Goal: Information Seeking & Learning: Learn about a topic

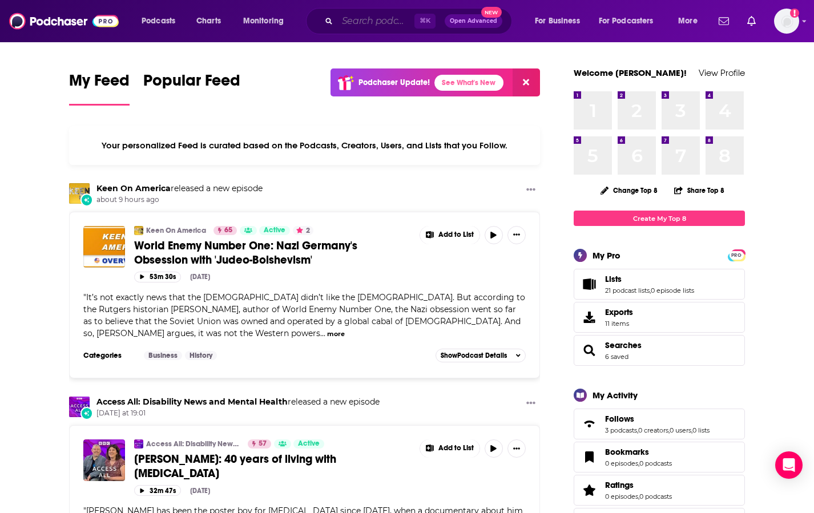
click at [352, 23] on input "Search podcasts, credits, & more..." at bounding box center [375, 21] width 77 height 18
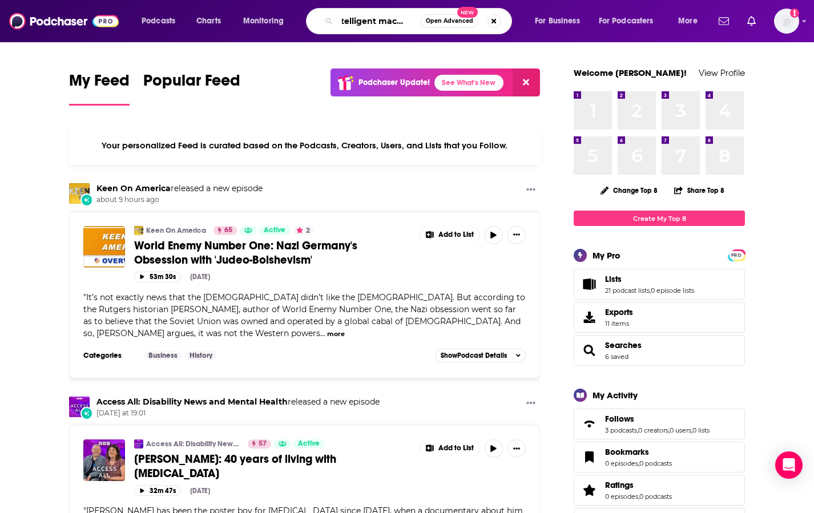
scroll to position [0, 13]
type input "intelligent machines"
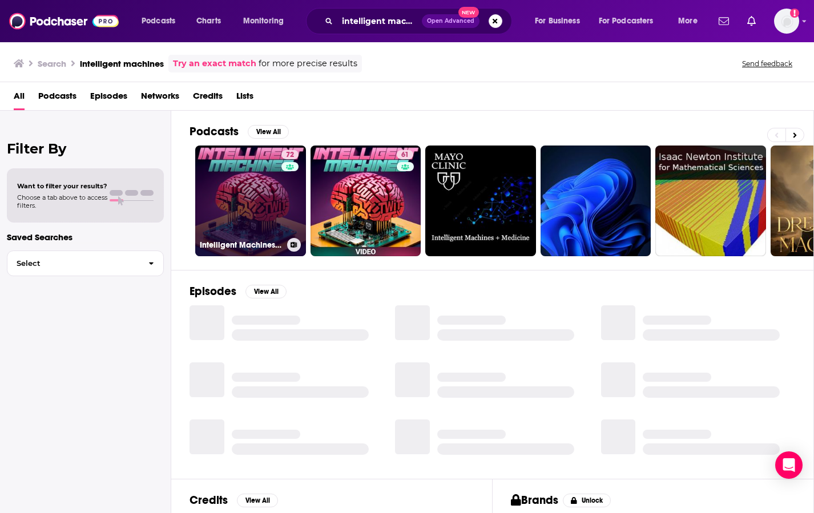
click at [241, 213] on link "72 Intelligent Machines (Audio)" at bounding box center [250, 201] width 111 height 111
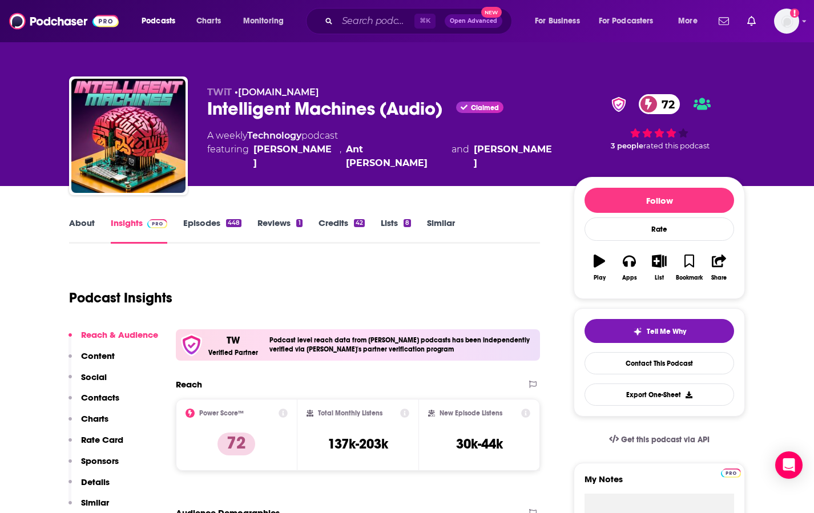
click at [82, 224] on link "About" at bounding box center [82, 230] width 26 height 26
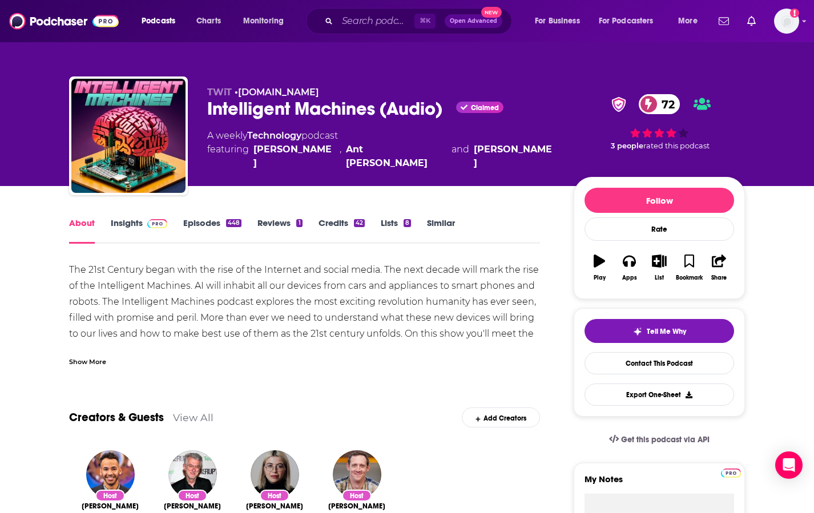
click at [84, 352] on div "Show More" at bounding box center [304, 356] width 471 height 19
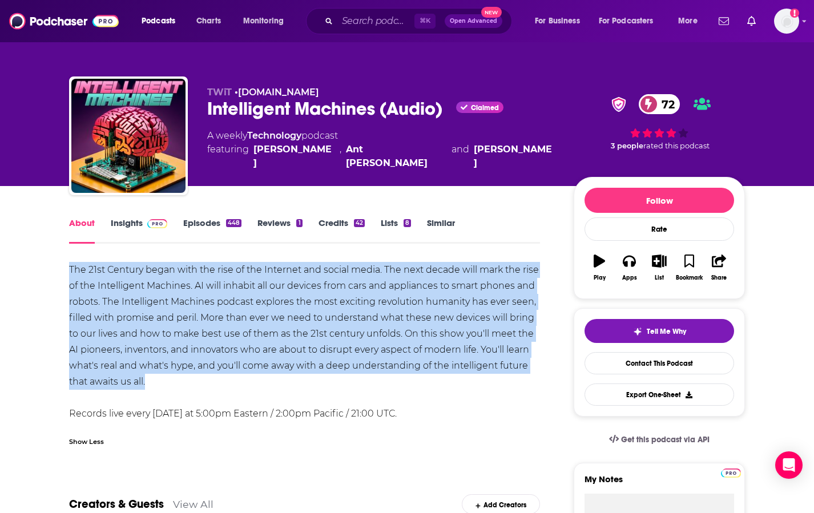
drag, startPoint x: 71, startPoint y: 268, endPoint x: 290, endPoint y: 378, distance: 244.7
click at [290, 378] on div "The 21st Century began with the rise of the Internet and social media. The next…" at bounding box center [304, 342] width 471 height 160
copy div "The 21st Century began with the rise of the Internet and social media. The next…"
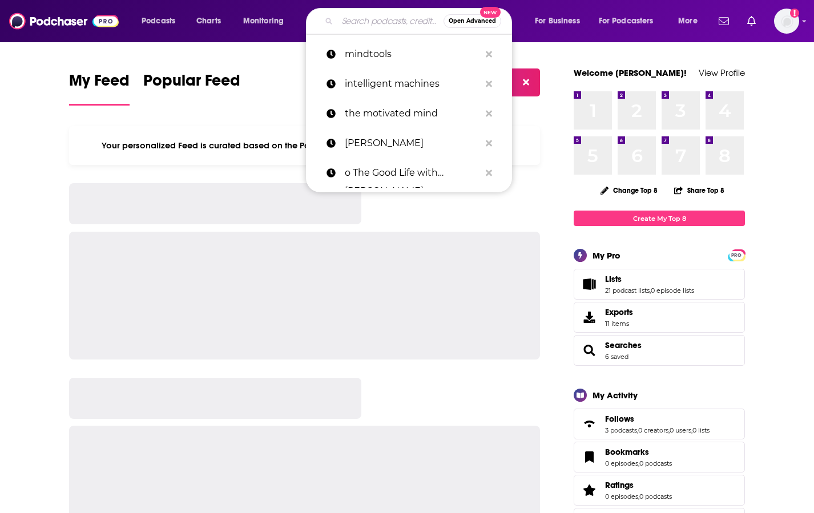
click at [372, 24] on input "Search podcasts, credits, & more..." at bounding box center [390, 21] width 106 height 18
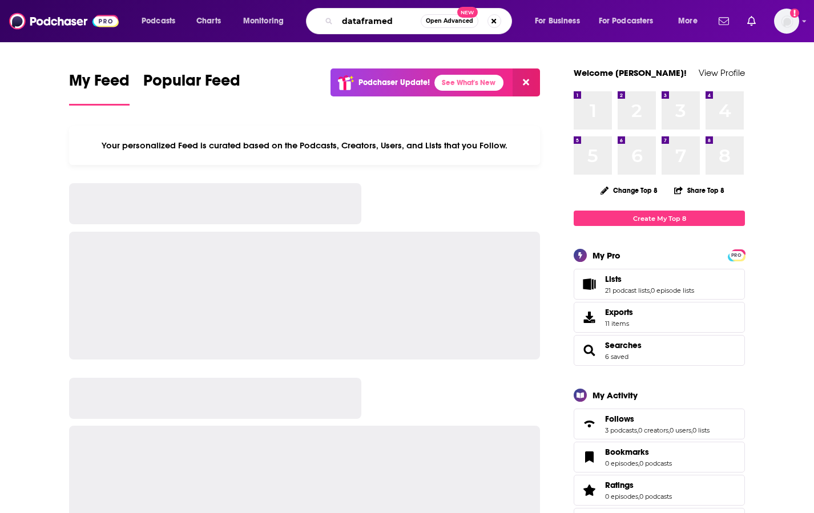
type input "dataframed"
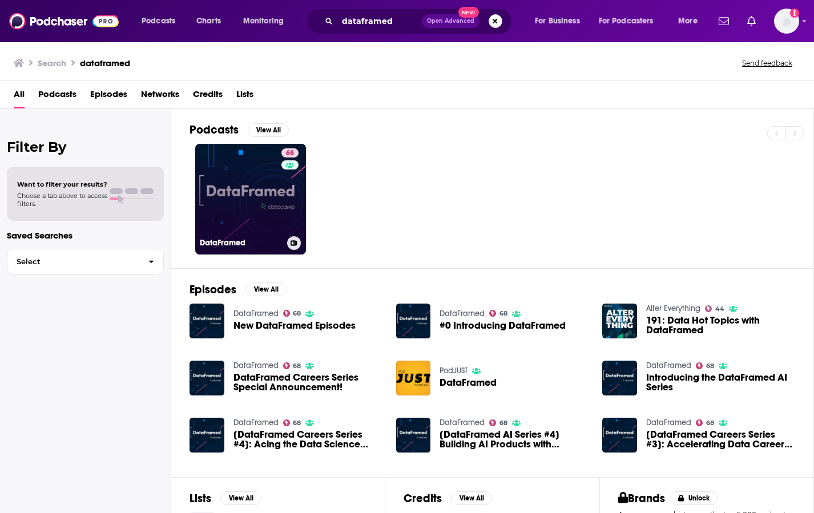
click at [276, 196] on link "68 DataFramed" at bounding box center [250, 199] width 111 height 111
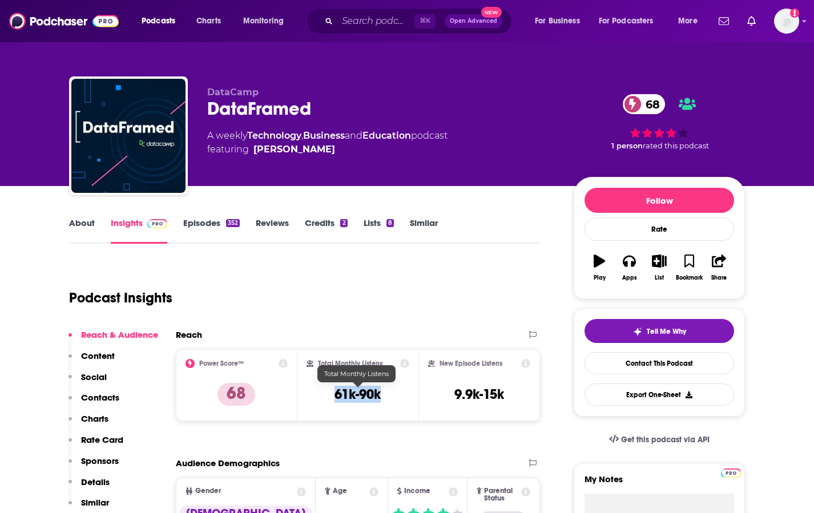
drag, startPoint x: 393, startPoint y: 401, endPoint x: 329, endPoint y: 394, distance: 63.8
click at [330, 396] on div "Total Monthly Listens 61k-90k" at bounding box center [357, 385] width 103 height 52
copy h3 "61k-90k"
click at [70, 233] on link "About" at bounding box center [82, 230] width 26 height 26
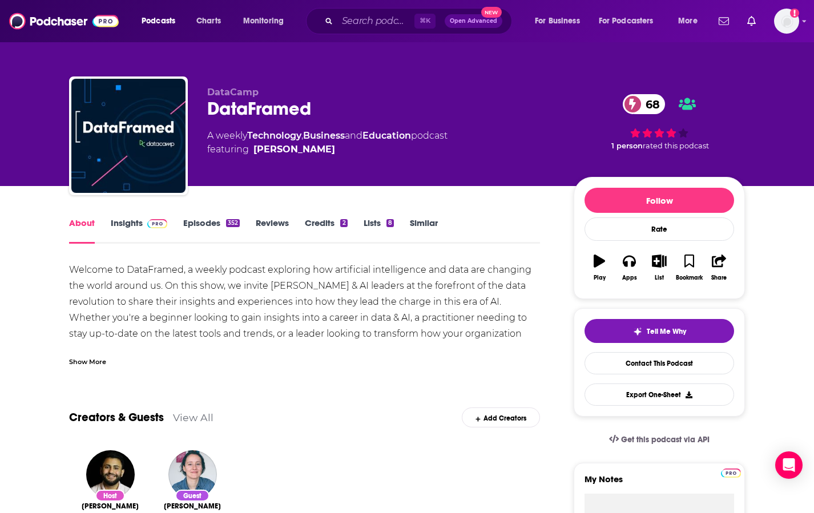
click at [76, 357] on div "Show More" at bounding box center [87, 360] width 37 height 11
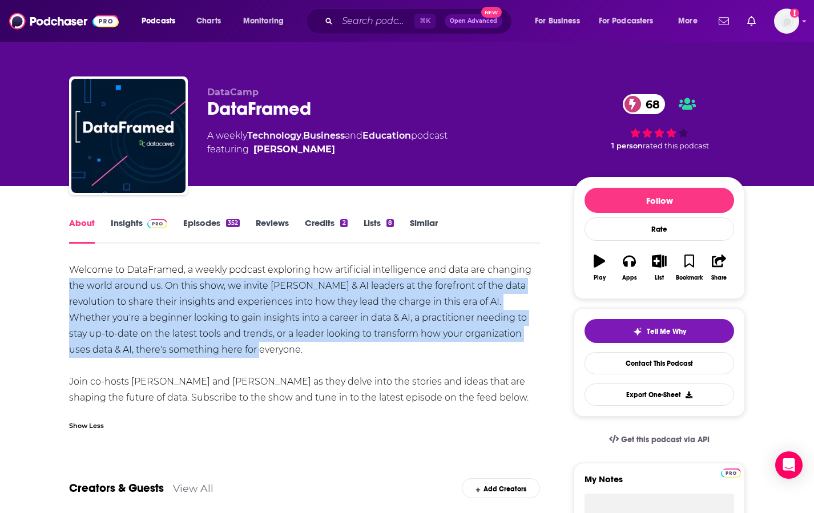
drag, startPoint x: 210, startPoint y: 353, endPoint x: 36, endPoint y: 288, distance: 185.6
click at [408, 342] on div "Welcome to DataFramed, a weekly podcast exploring how artificial intelligence a…" at bounding box center [304, 334] width 471 height 144
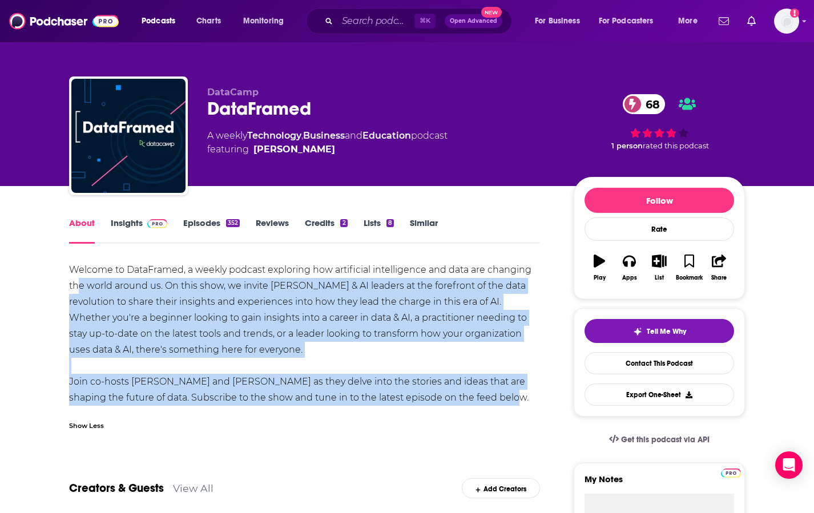
drag, startPoint x: 496, startPoint y: 395, endPoint x: 80, endPoint y: 279, distance: 431.9
click at [80, 280] on div "Welcome to DataFramed, a weekly podcast exploring how artificial intelligence a…" at bounding box center [304, 334] width 471 height 144
click at [80, 279] on div "Welcome to DataFramed, a weekly podcast exploring how artificial intelligence a…" at bounding box center [304, 334] width 471 height 144
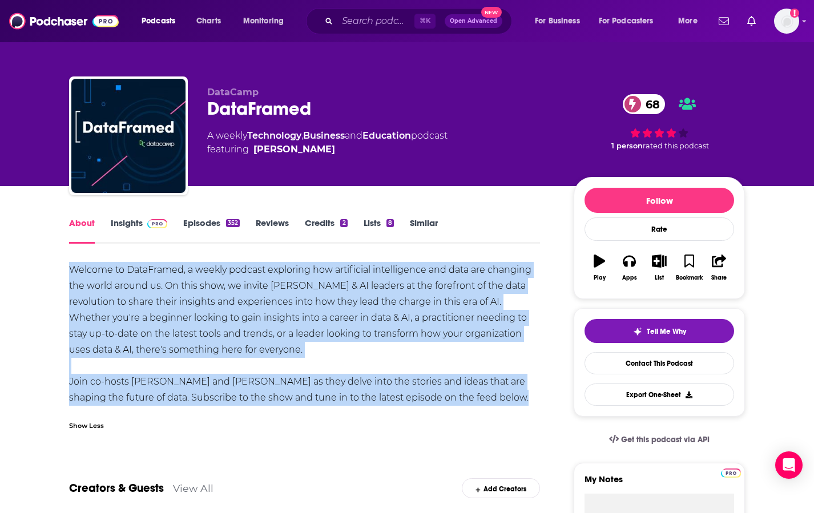
drag, startPoint x: 71, startPoint y: 272, endPoint x: 513, endPoint y: 407, distance: 462.0
click at [513, 408] on div "Welcome to DataFramed, a weekly podcast exploring how artificial intelligence a…" at bounding box center [304, 349] width 471 height 175
copy div "Welcome to DataFramed, a weekly podcast exploring how artificial intelligence a…"
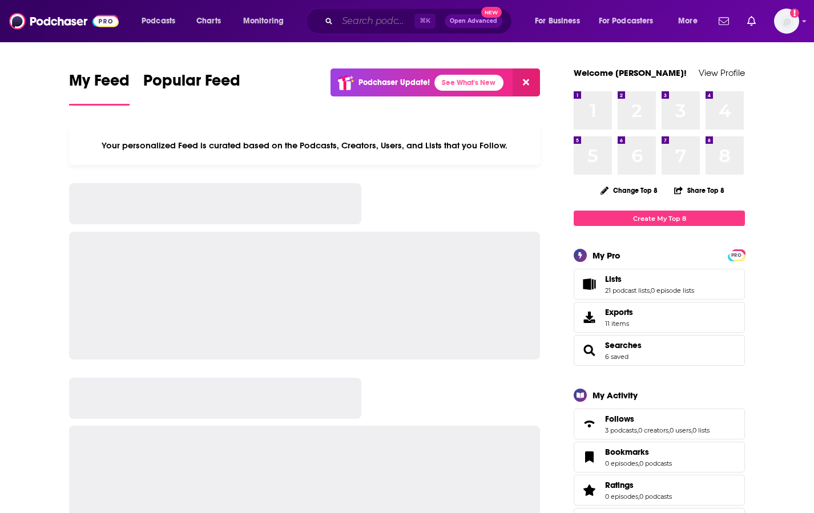
click at [358, 22] on input "Search podcasts, credits, & more..." at bounding box center [375, 21] width 77 height 18
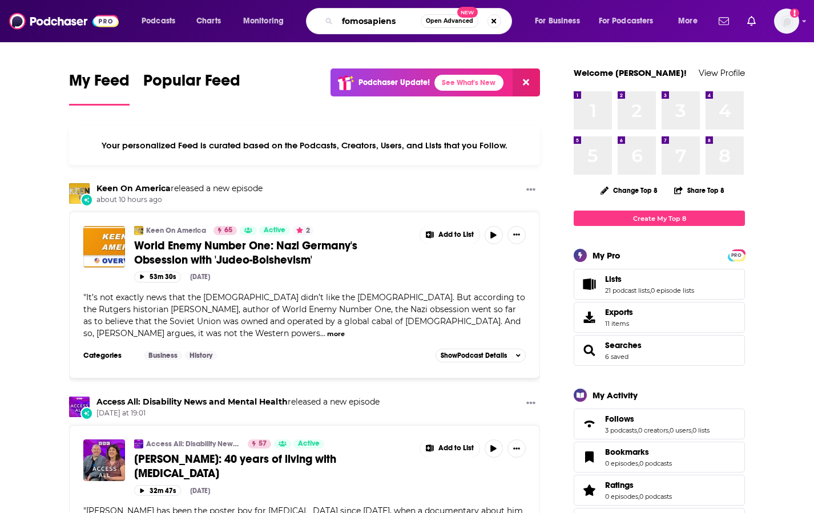
type input "fomosapiens"
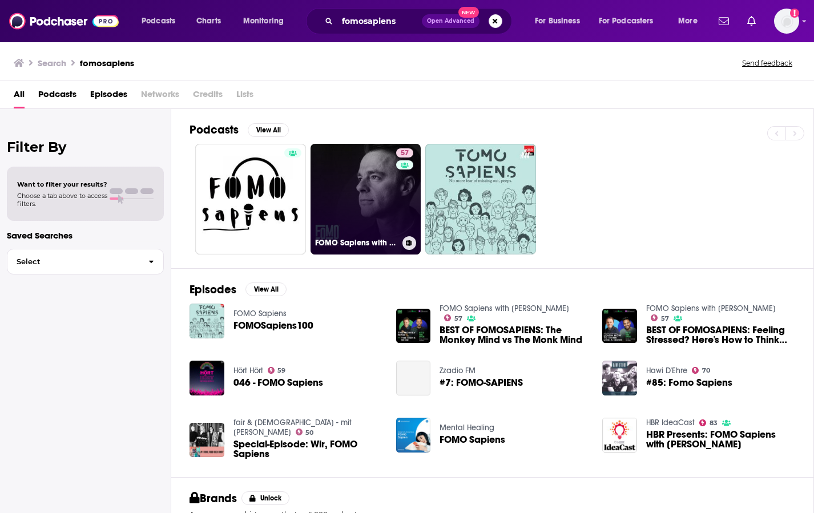
click at [359, 188] on link "57 FOMO Sapiens with Patrick J. McGinnis" at bounding box center [365, 199] width 111 height 111
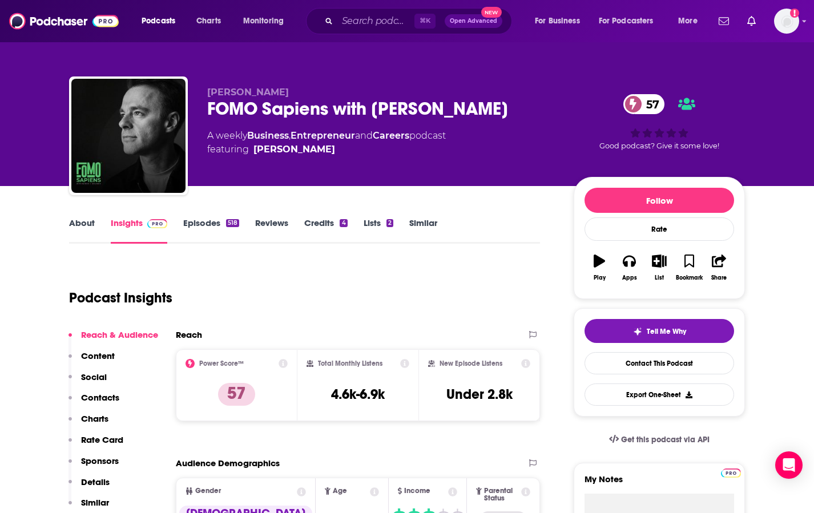
click at [86, 223] on link "About" at bounding box center [82, 230] width 26 height 26
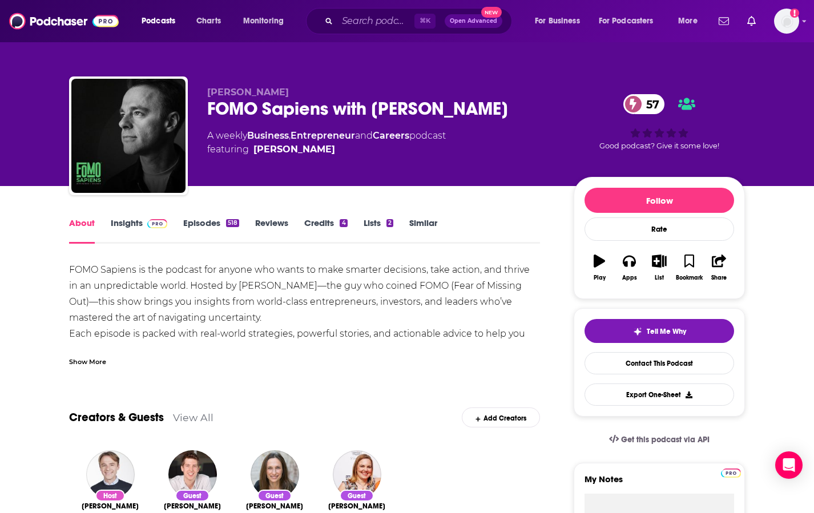
click at [95, 360] on div "Show More" at bounding box center [87, 360] width 37 height 11
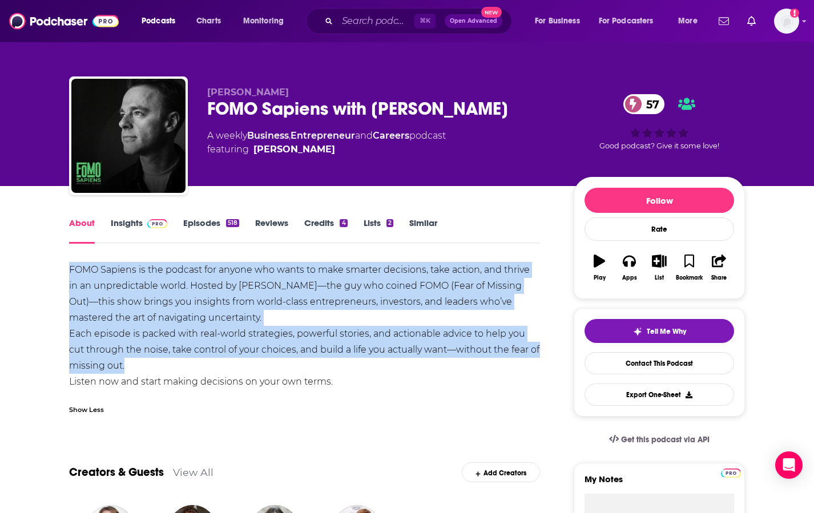
drag, startPoint x: 69, startPoint y: 268, endPoint x: 192, endPoint y: 361, distance: 153.9
click at [194, 365] on div "FOMO Sapiens is the podcast for anyone who wants to make smarter decisions, tak…" at bounding box center [304, 326] width 471 height 128
copy div "FOMO Sapiens is the podcast for anyone who wants to make smarter decisions, tak…"
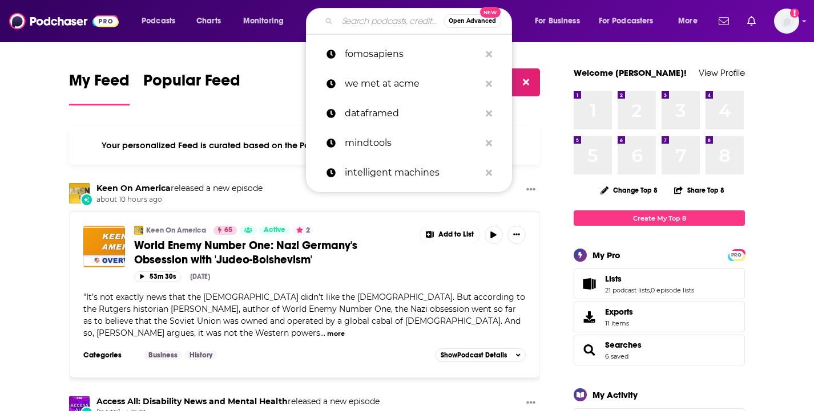
click at [365, 19] on input "Search podcasts, credits, & more..." at bounding box center [390, 21] width 106 height 18
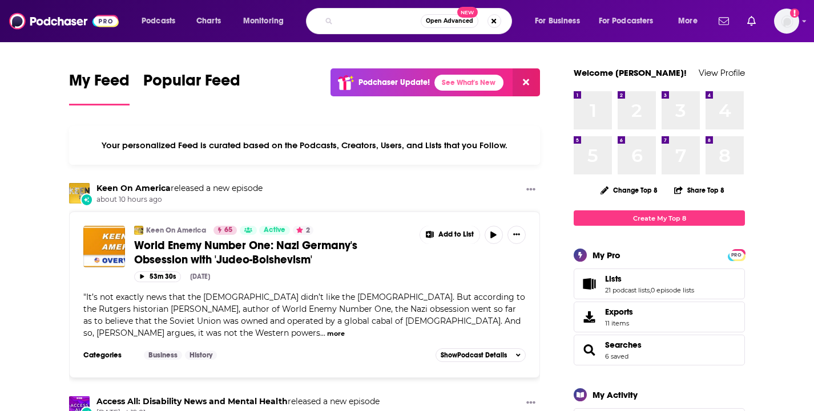
scroll to position [0, 84]
type input "yahoo finance opening bid unfiltered"
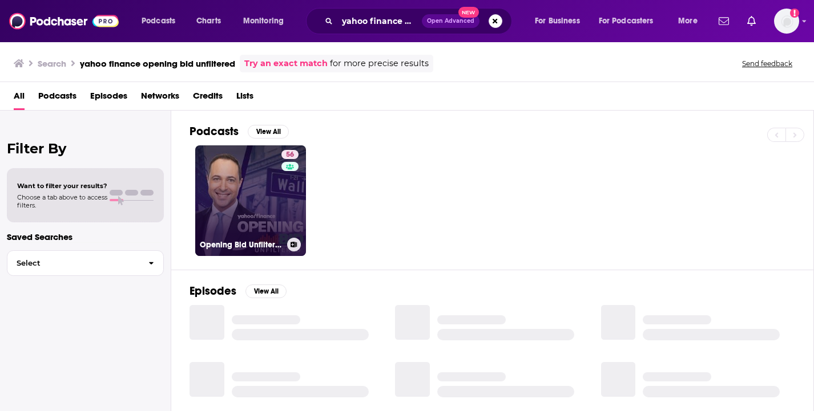
click at [248, 205] on link "56 Opening Bid Unfiltered" at bounding box center [250, 201] width 111 height 111
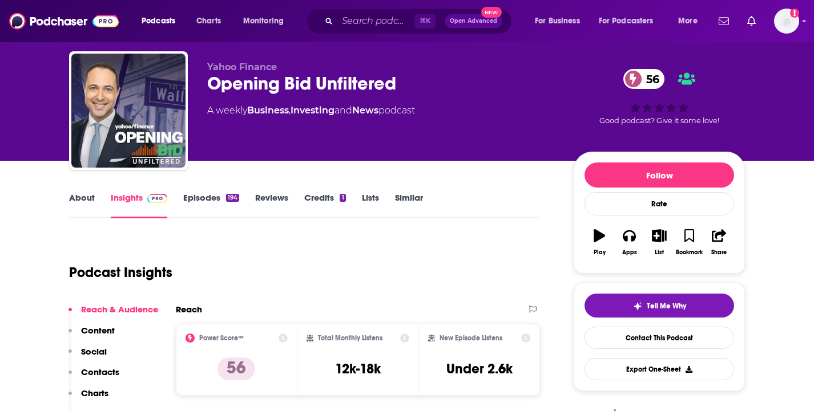
scroll to position [48, 0]
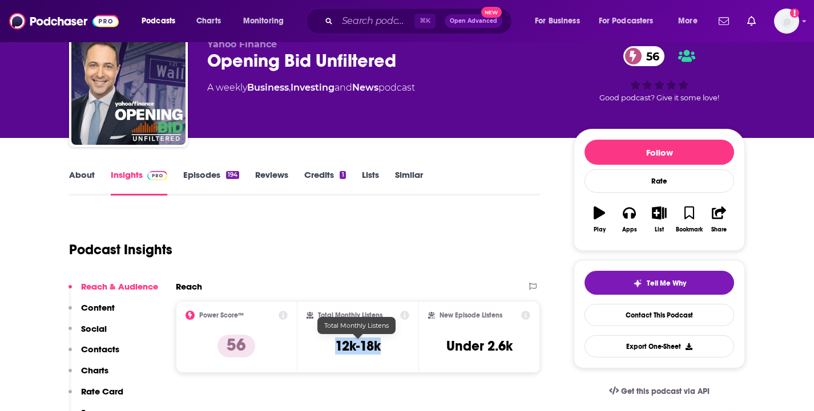
drag, startPoint x: 397, startPoint y: 348, endPoint x: 332, endPoint y: 346, distance: 65.1
click at [334, 348] on div "Total Monthly Listens 12k-18k" at bounding box center [357, 337] width 103 height 52
copy h3 "12k-18k"
